Goal: Task Accomplishment & Management: Manage account settings

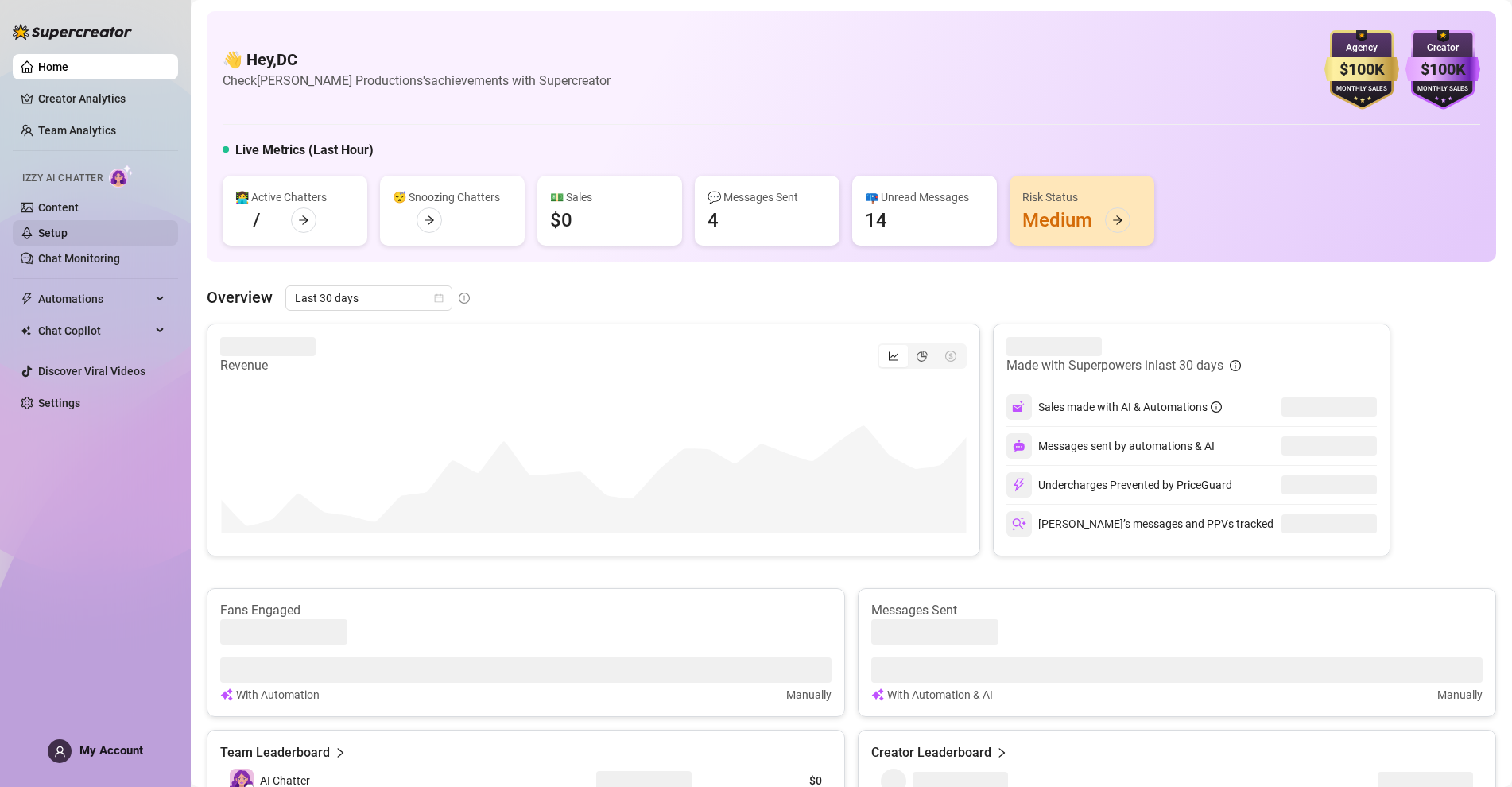
click at [55, 231] on link "Setup" at bounding box center [53, 233] width 29 height 13
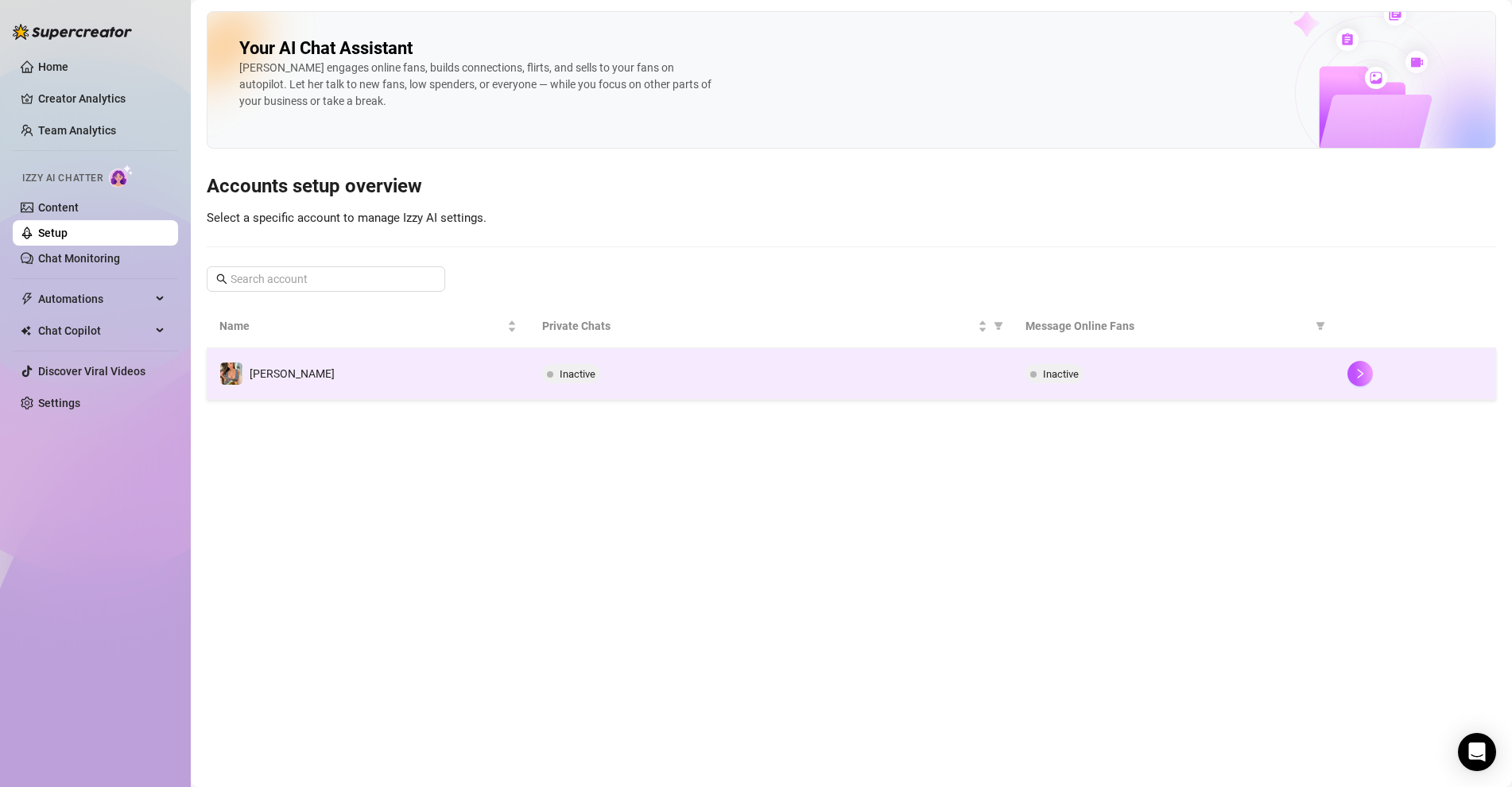
click at [1139, 392] on td "Inactive" at bounding box center [1174, 374] width 323 height 52
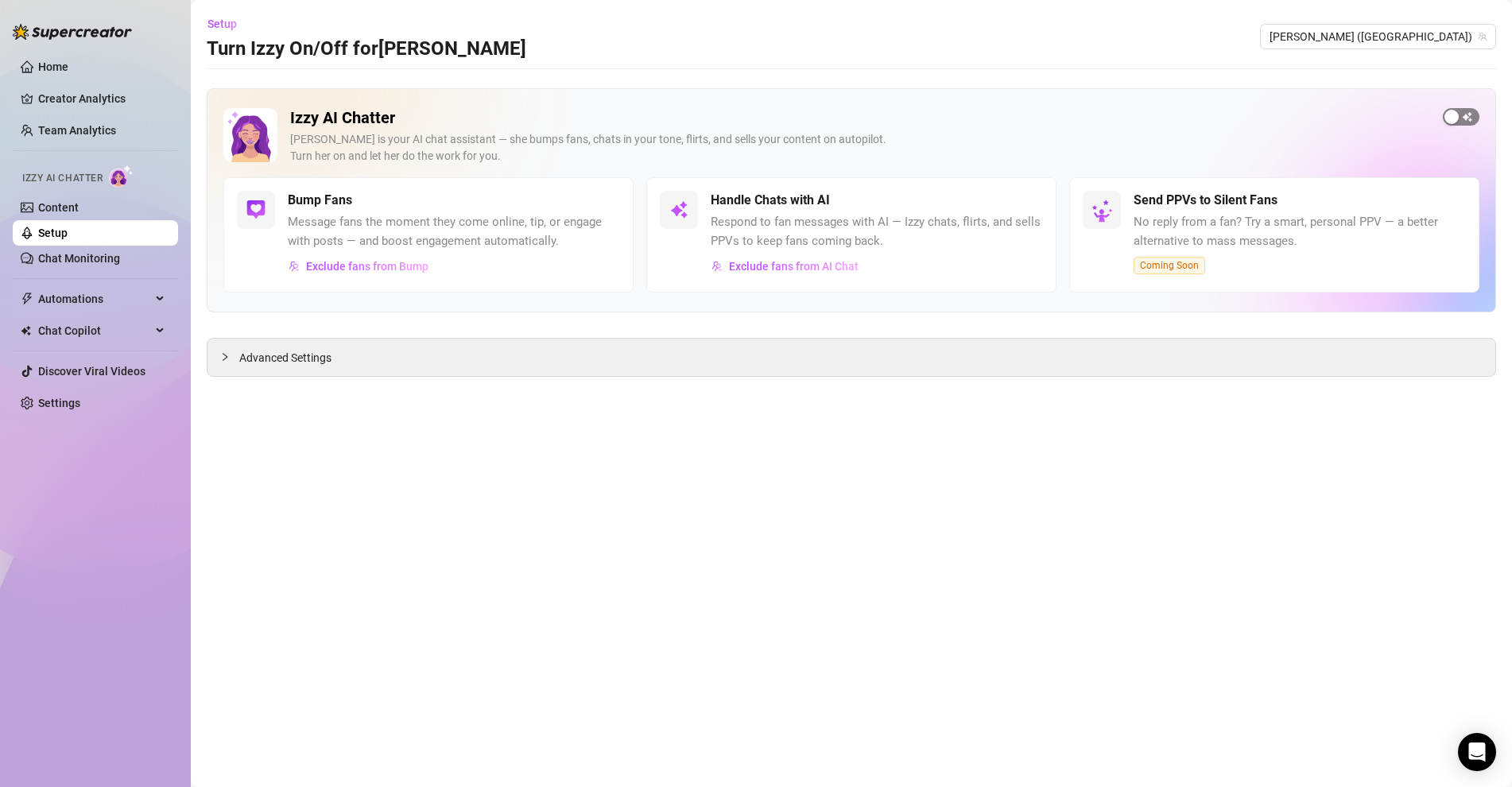
click at [1456, 121] on div "button" at bounding box center [1452, 117] width 15 height 15
click at [231, 358] on div at bounding box center [229, 356] width 19 height 17
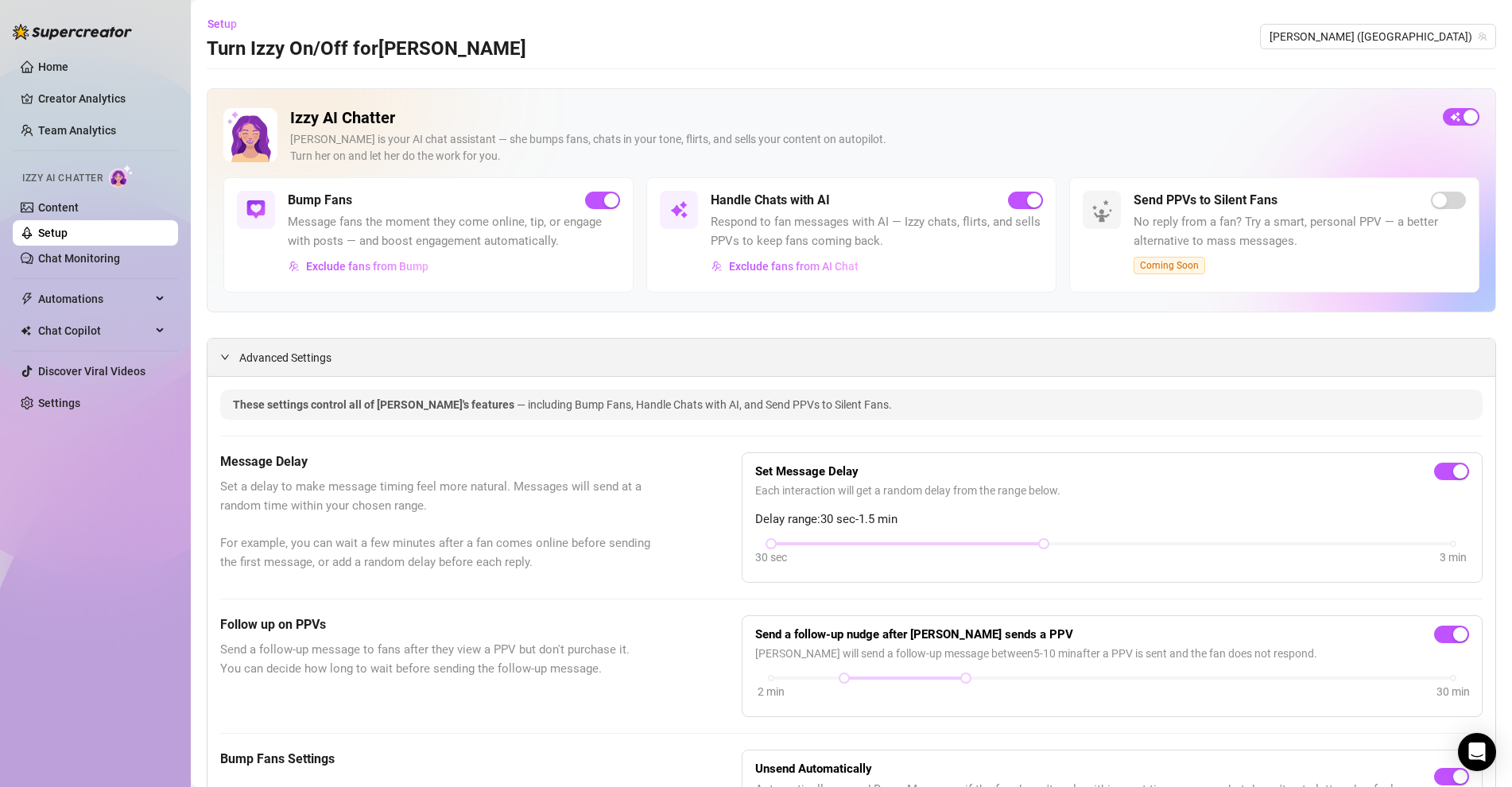
click at [221, 355] on icon "expanded" at bounding box center [225, 357] width 10 height 10
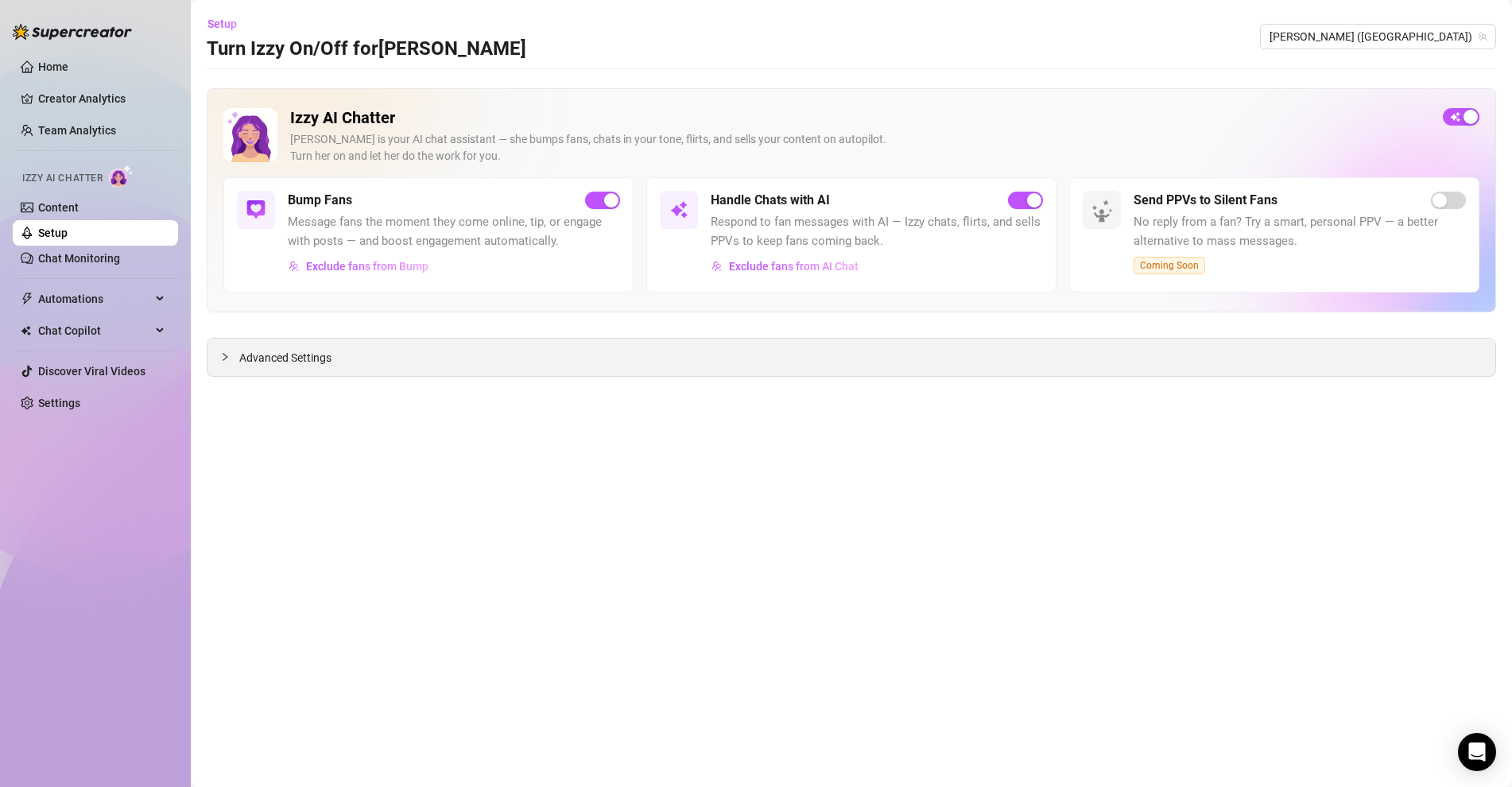
click at [221, 355] on icon "collapsed" at bounding box center [225, 357] width 10 height 10
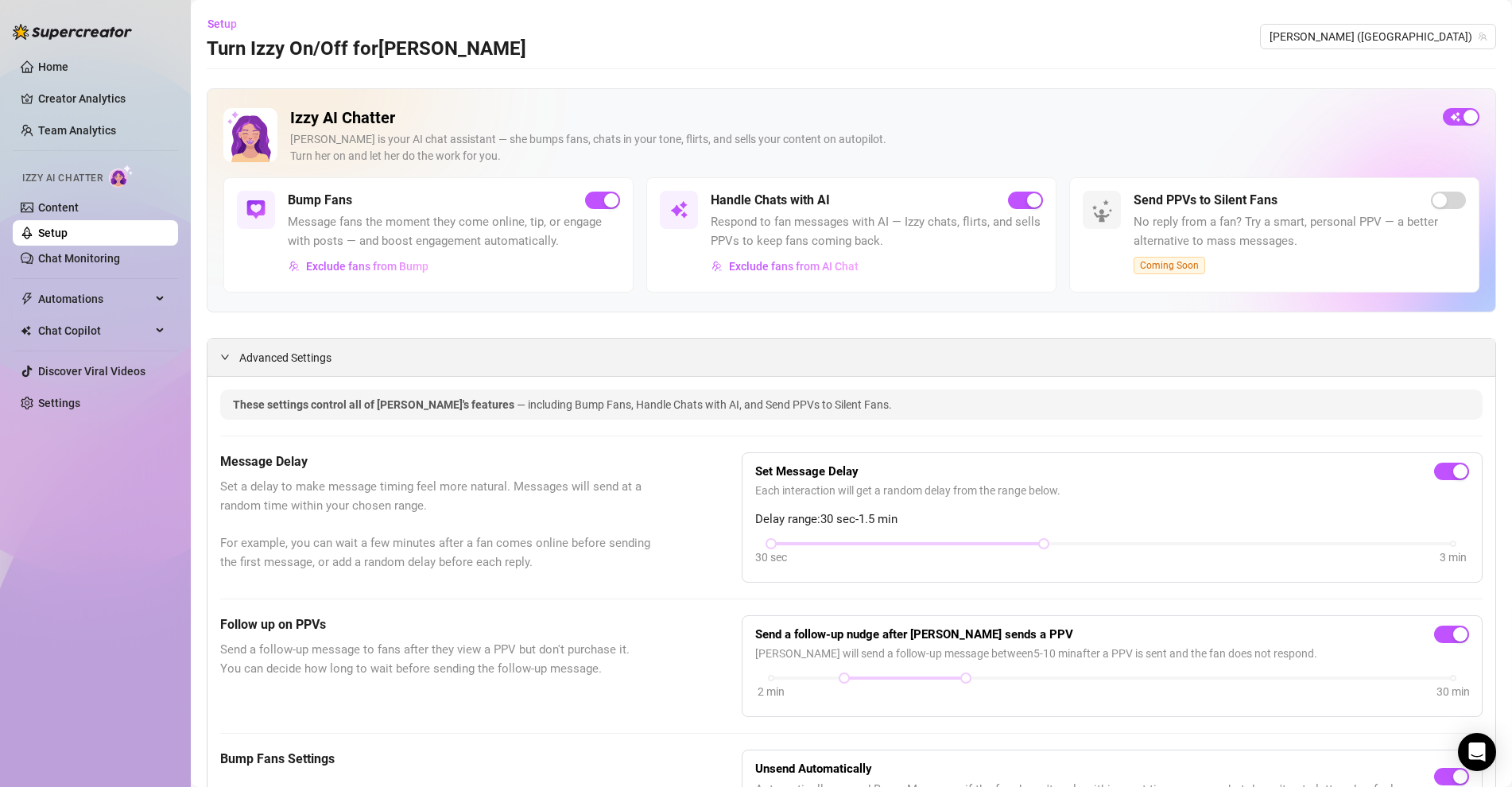
click at [221, 355] on icon "expanded" at bounding box center [225, 357] width 10 height 10
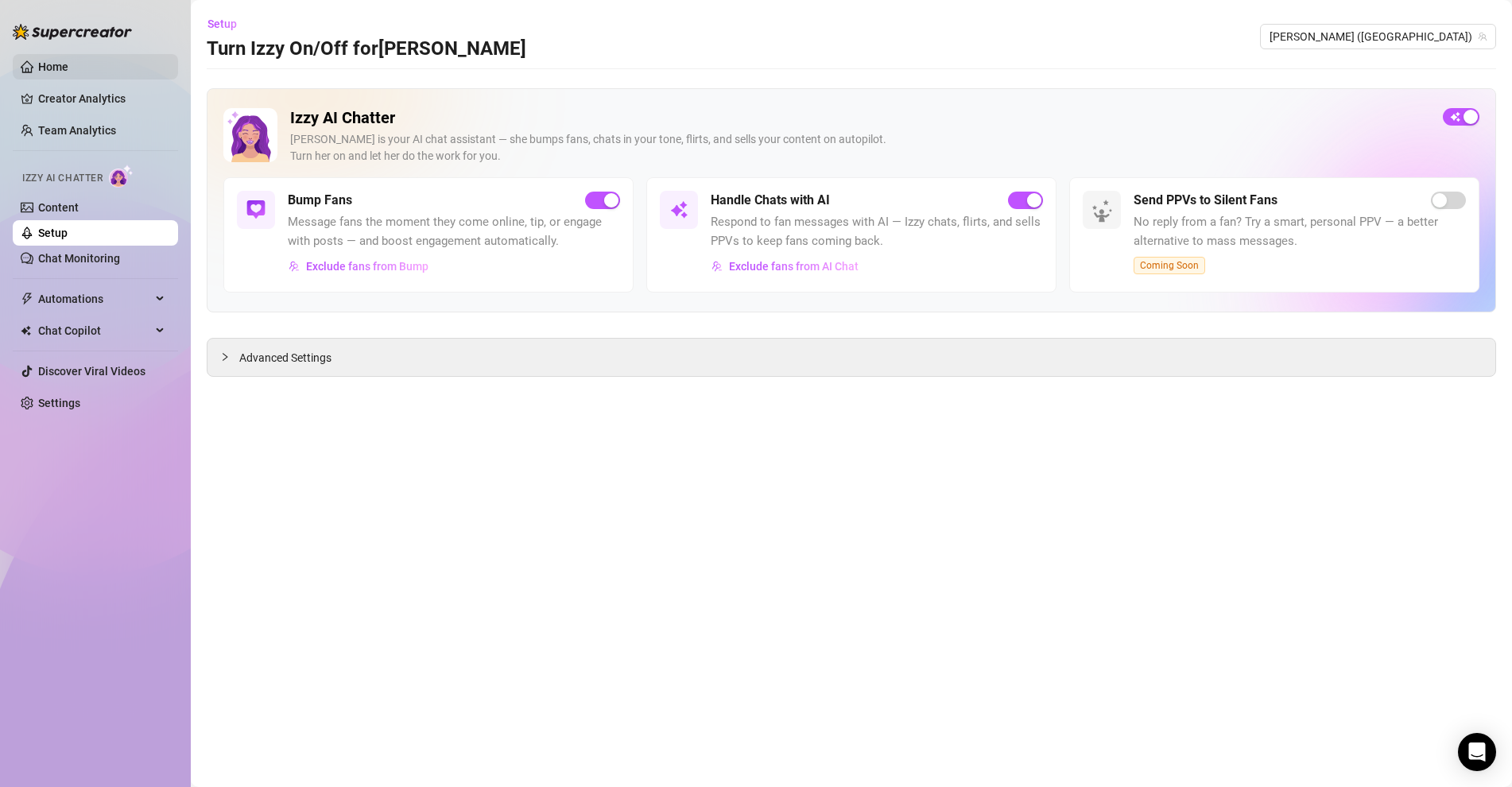
click at [49, 64] on link "Home" at bounding box center [53, 67] width 30 height 13
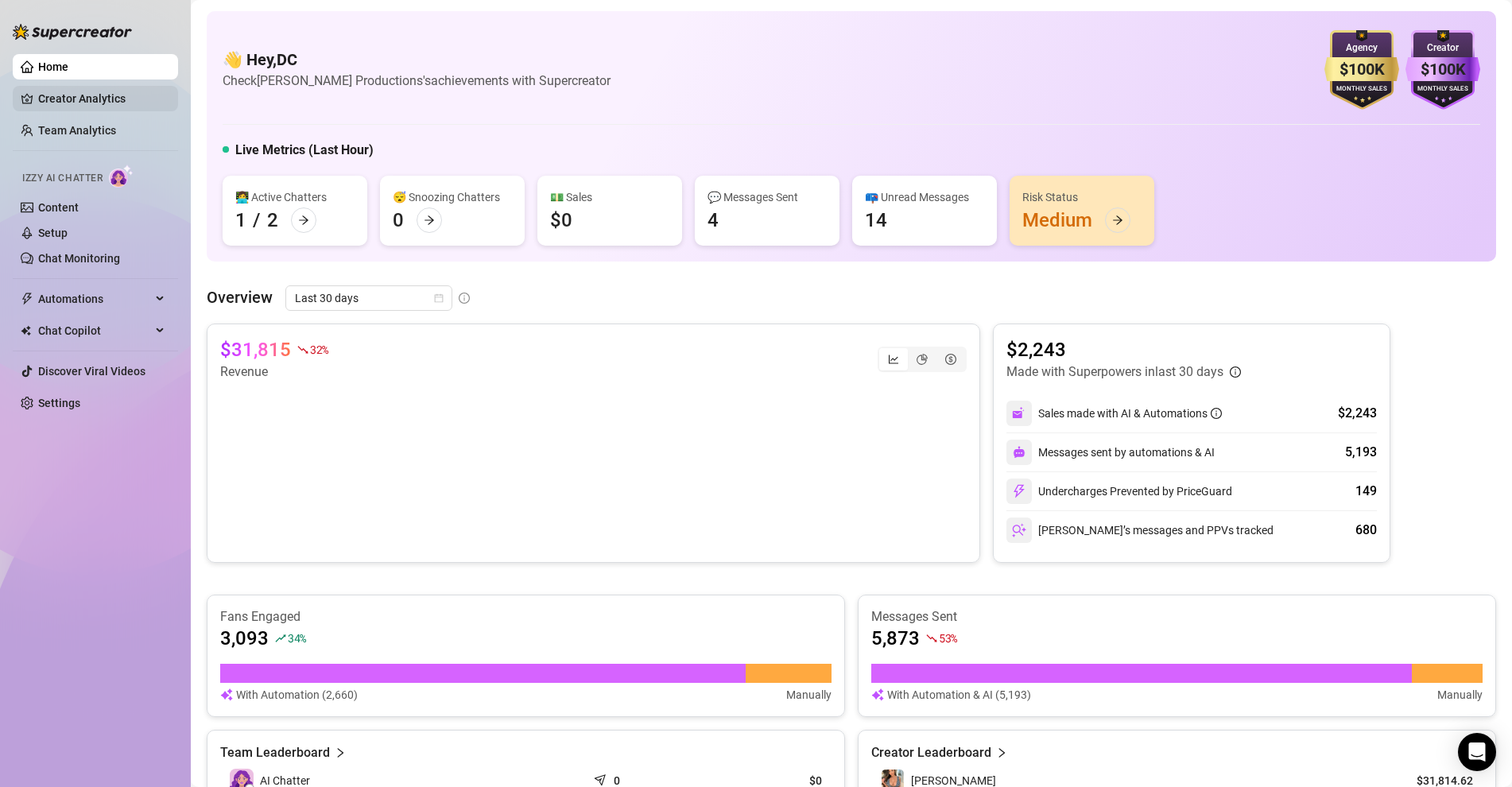
click at [67, 101] on link "Creator Analytics" at bounding box center [102, 99] width 127 height 25
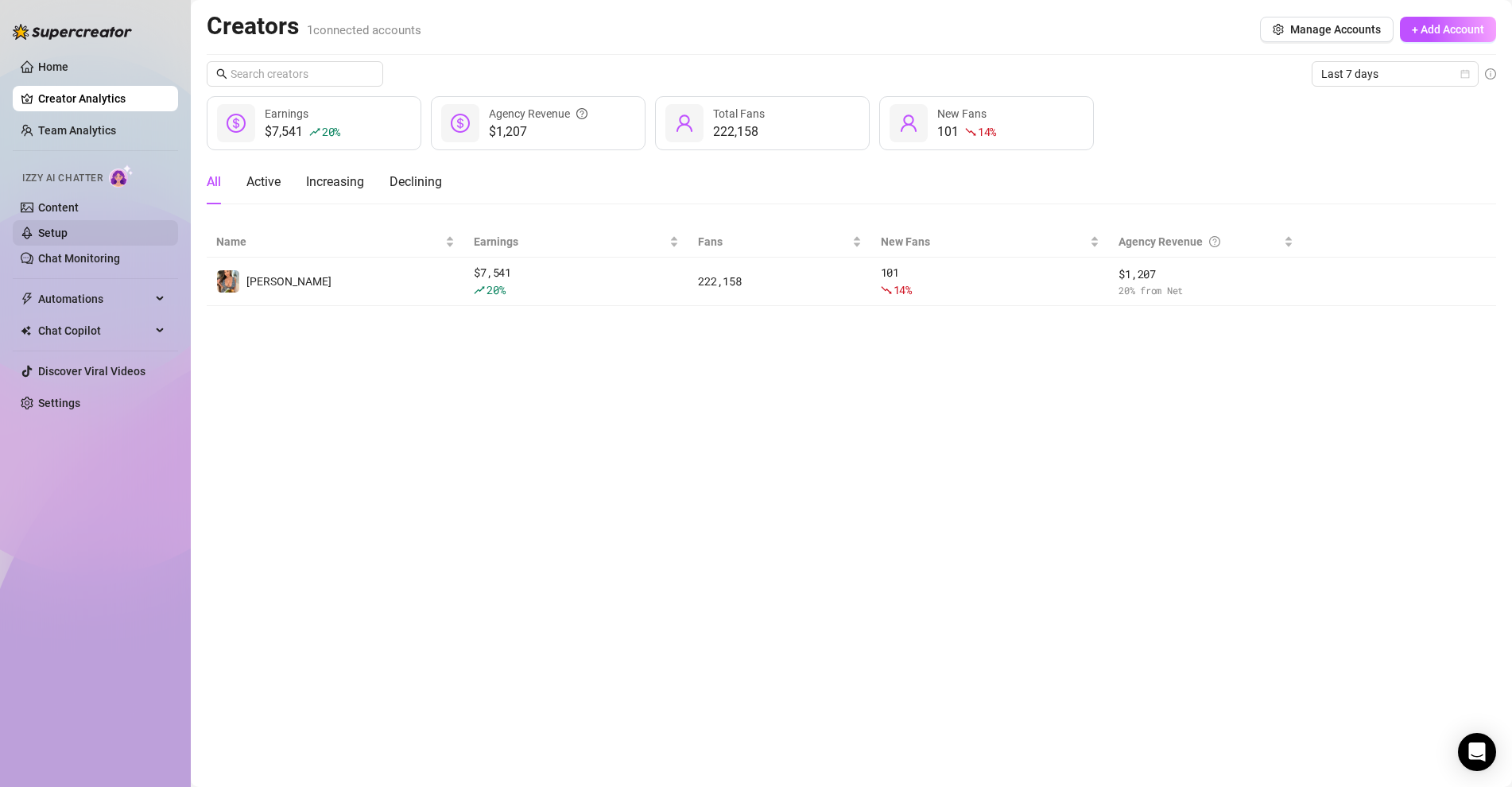
click at [53, 236] on link "Setup" at bounding box center [53, 233] width 29 height 13
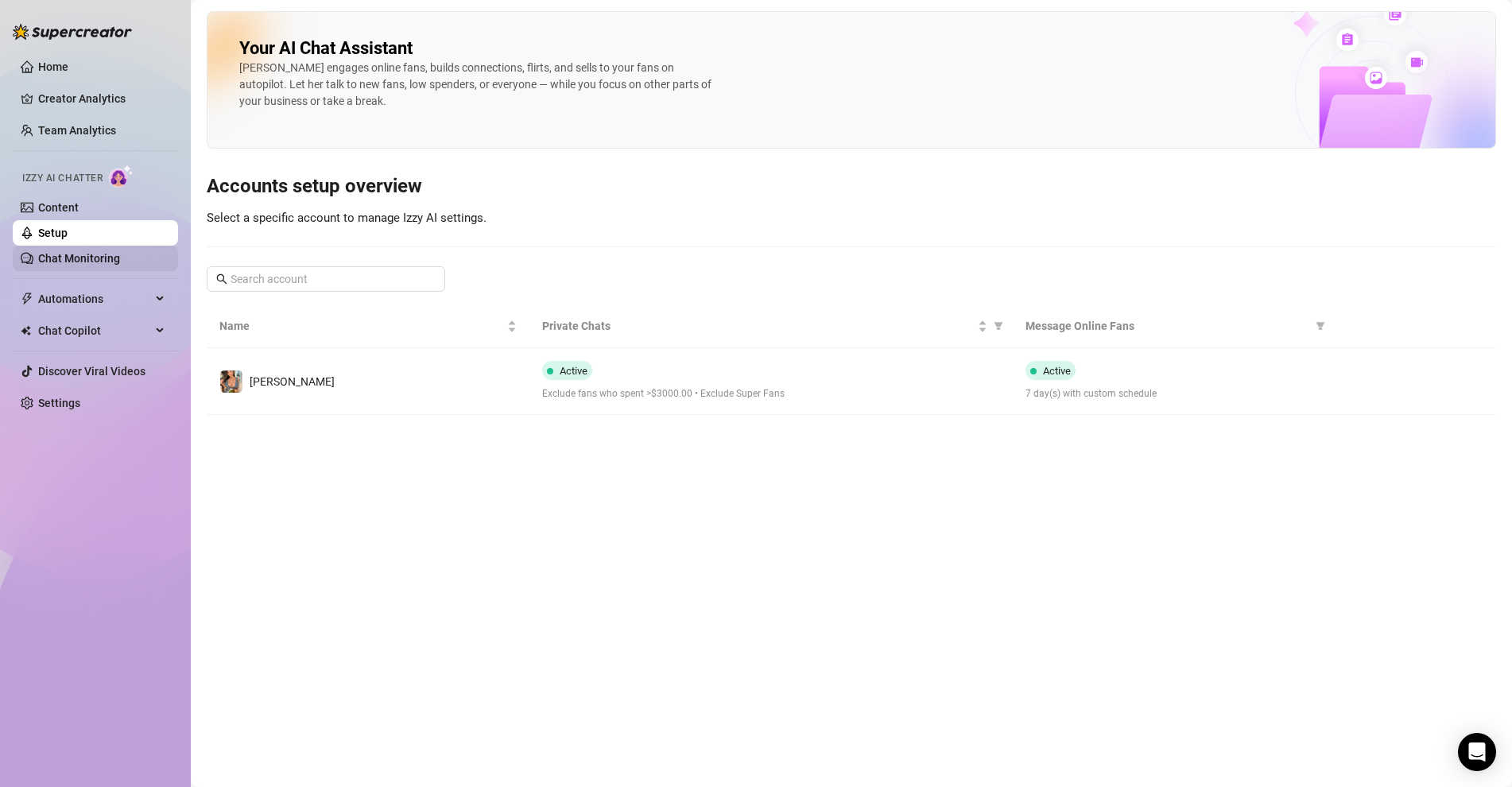
click at [53, 262] on link "Chat Monitoring" at bounding box center [79, 258] width 82 height 13
